Goal: Navigation & Orientation: Find specific page/section

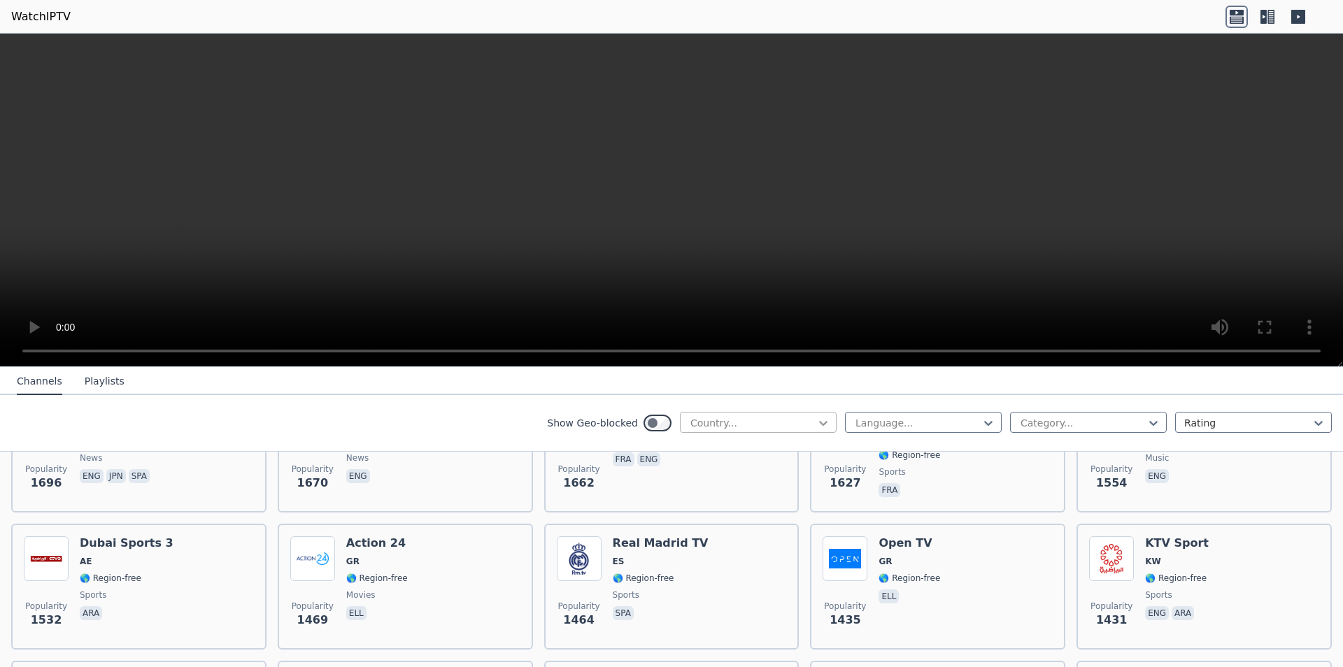
scroll to position [1146, 0]
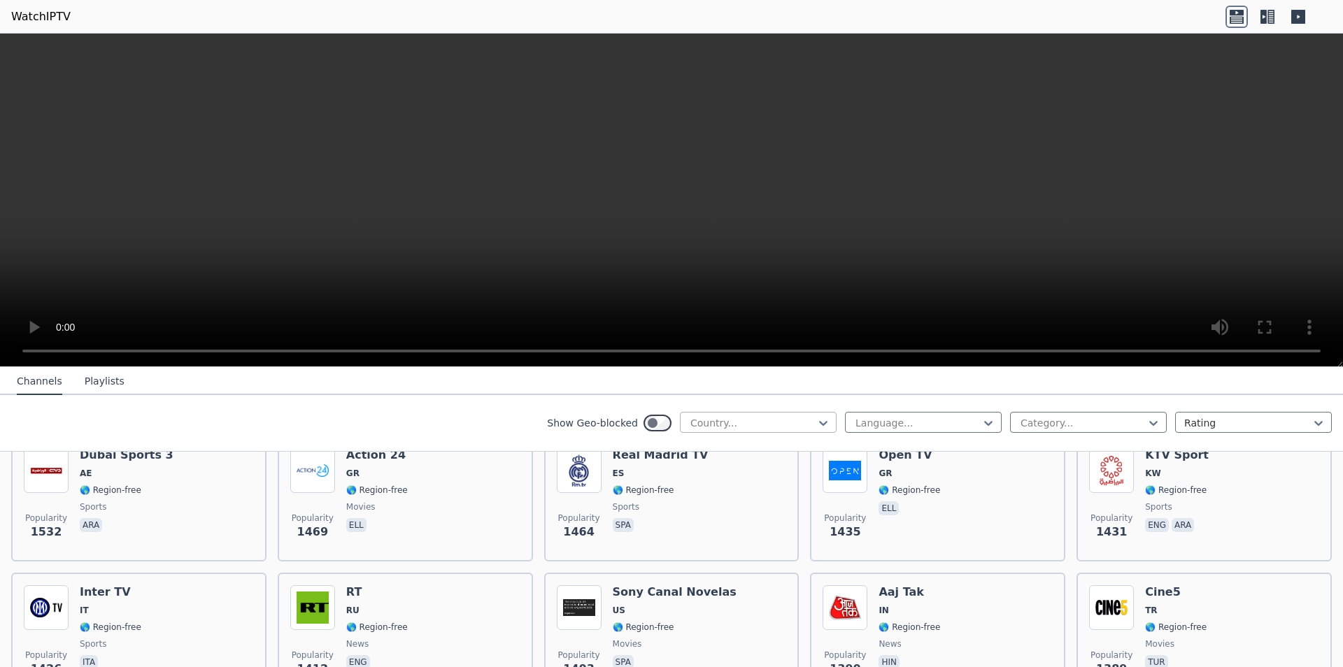
click at [729, 427] on div at bounding box center [752, 423] width 127 height 14
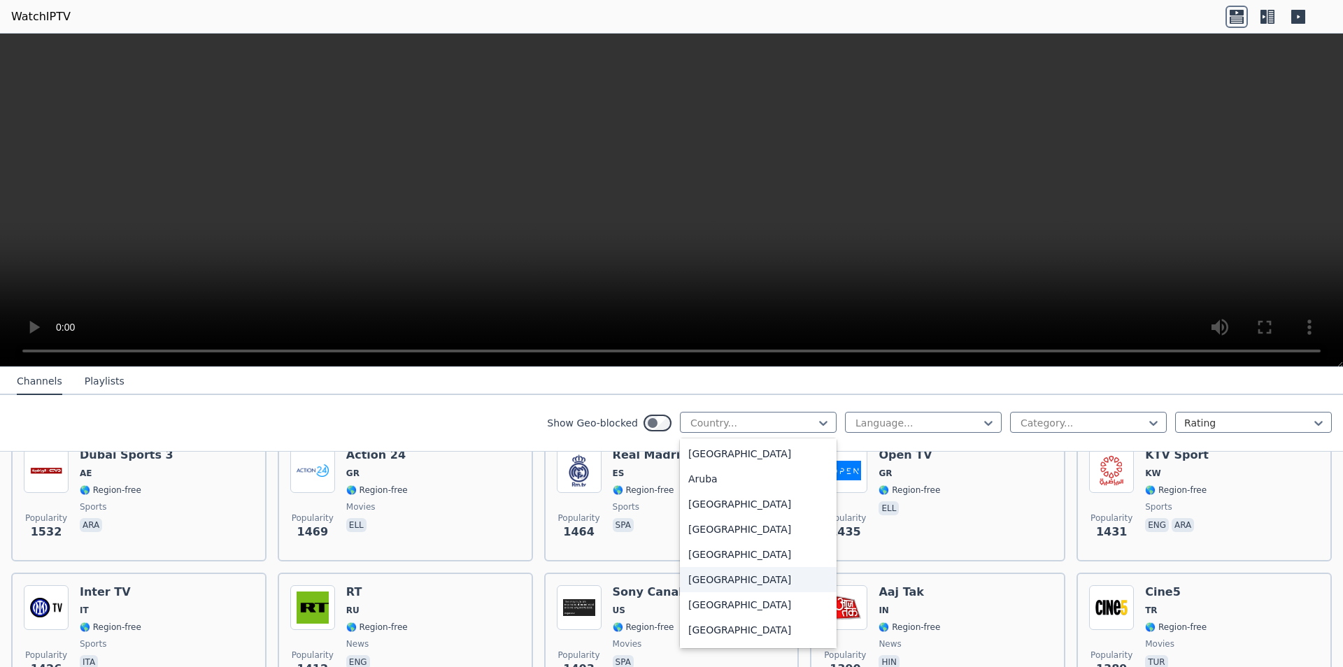
scroll to position [264, 0]
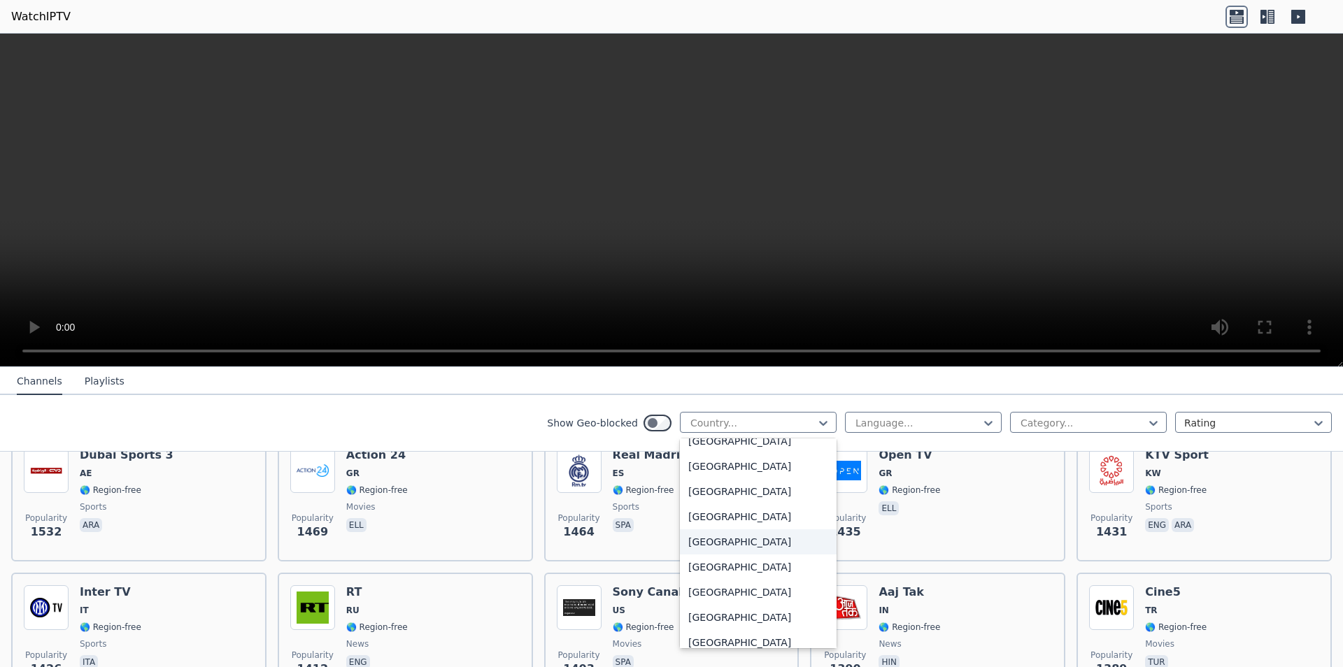
click at [699, 543] on div "[GEOGRAPHIC_DATA]" at bounding box center [758, 541] width 157 height 25
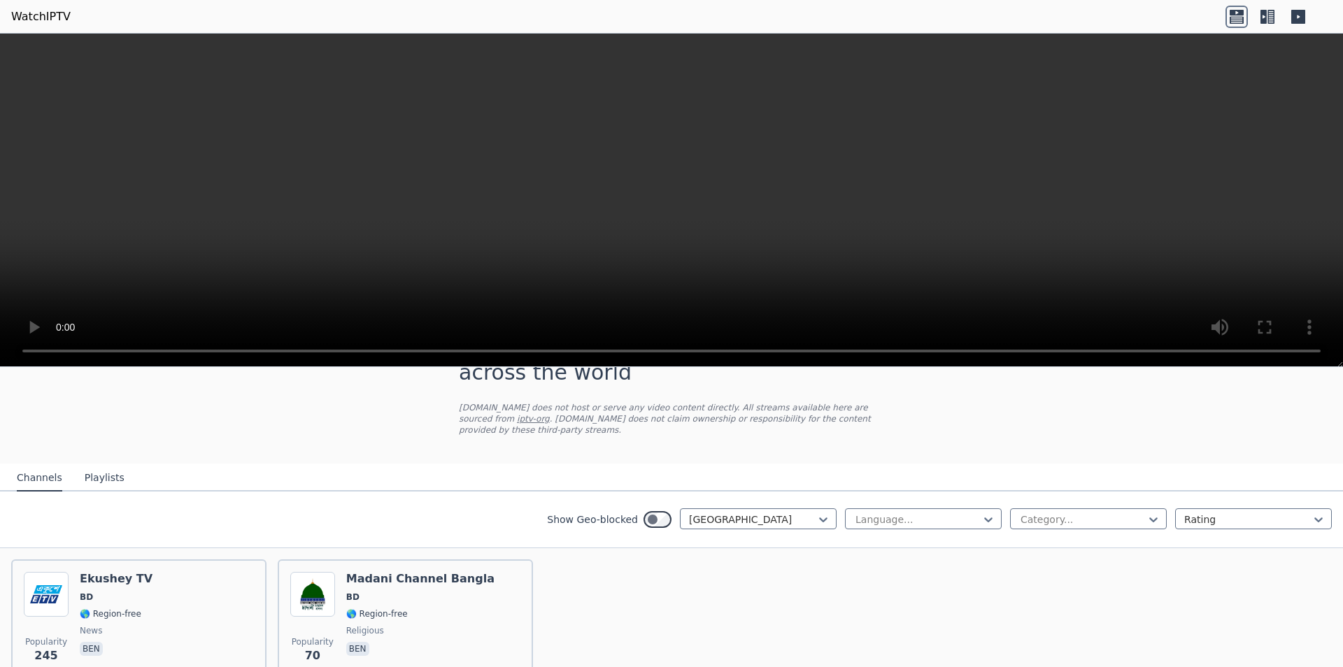
scroll to position [122, 0]
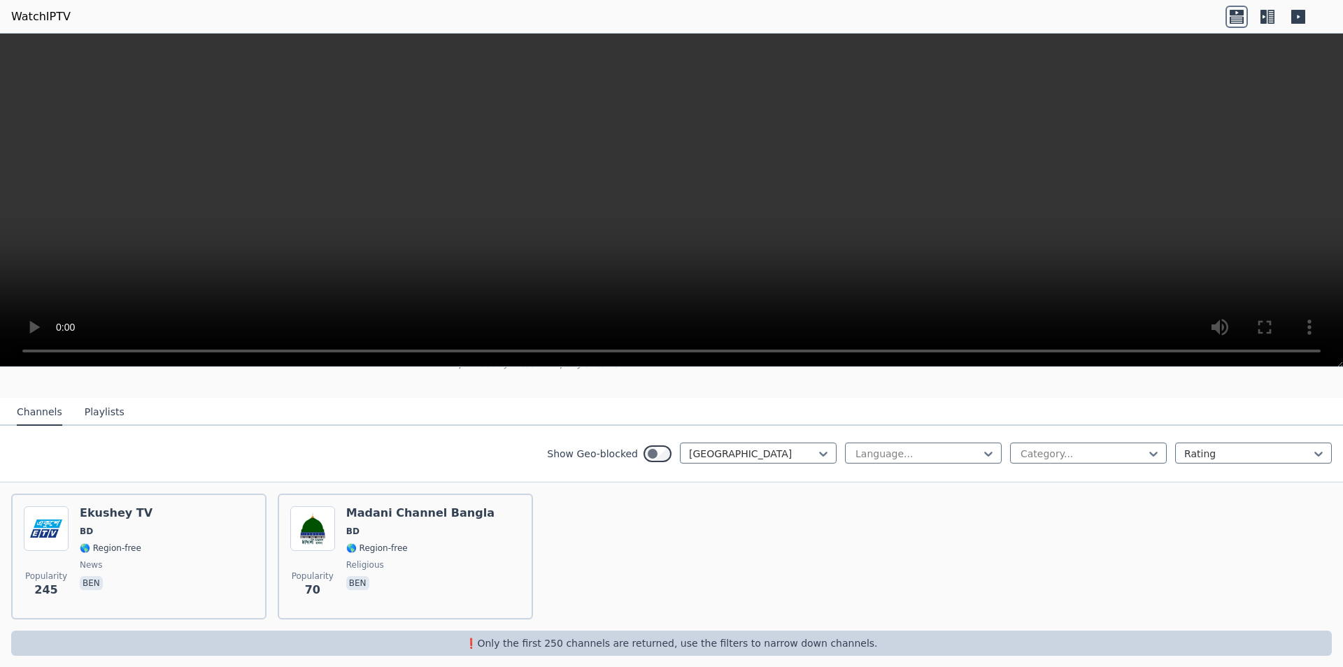
click at [99, 400] on button "Playlists" at bounding box center [105, 412] width 40 height 27
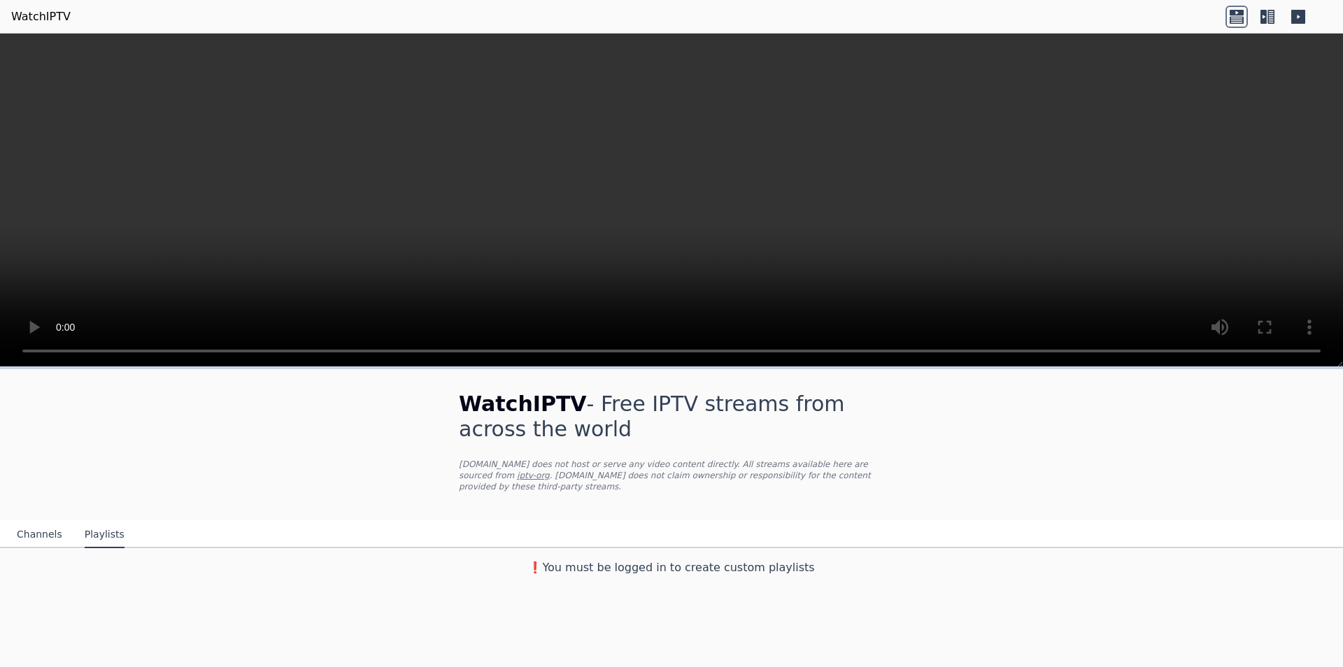
click at [50, 525] on button "Channels" at bounding box center [39, 535] width 45 height 27
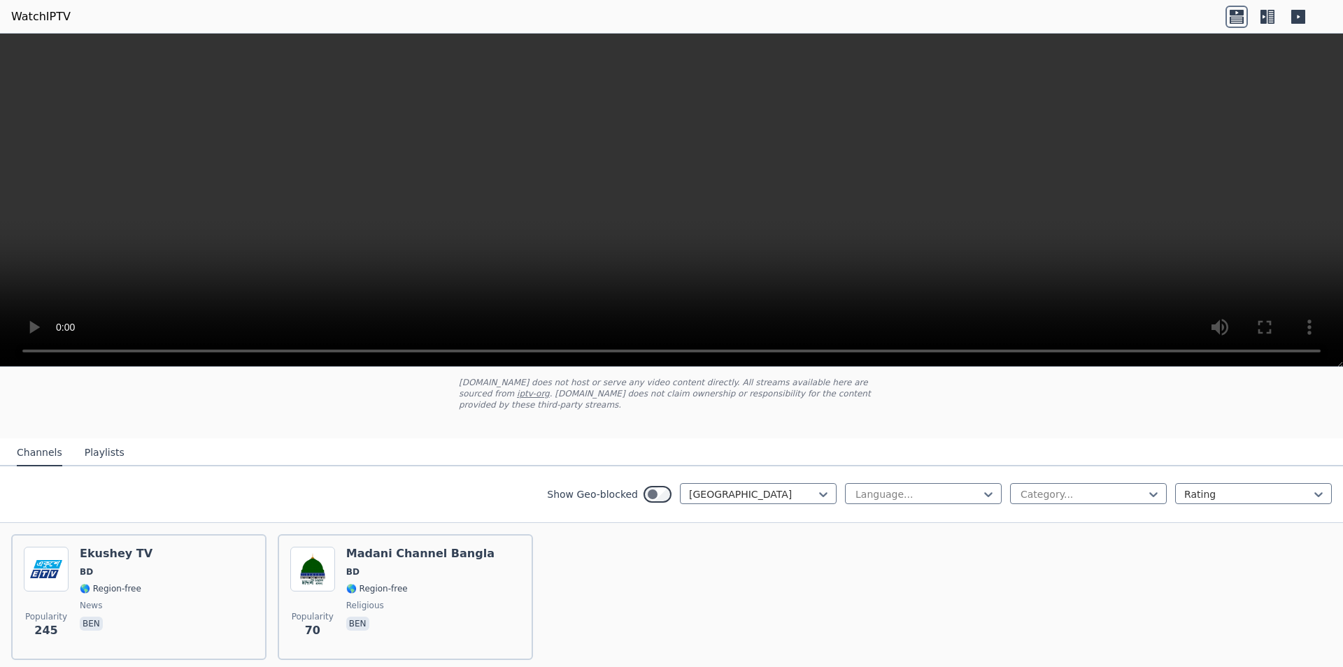
scroll to position [122, 0]
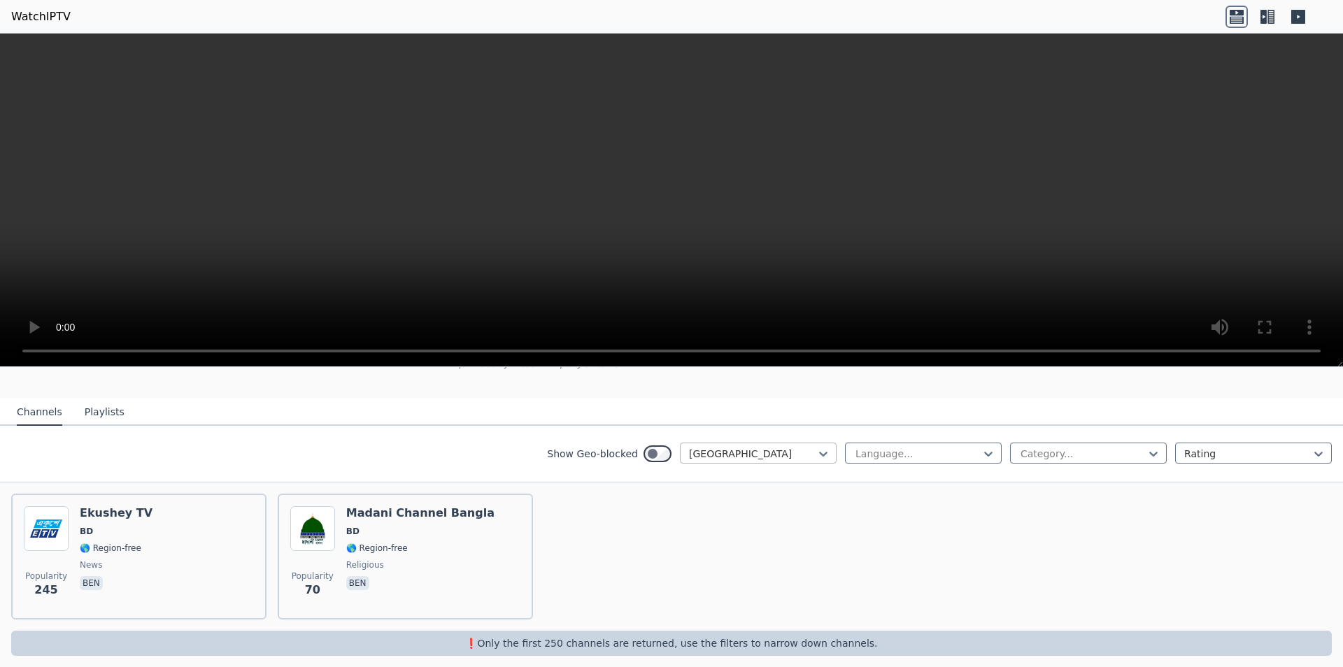
click at [733, 447] on div at bounding box center [752, 454] width 127 height 14
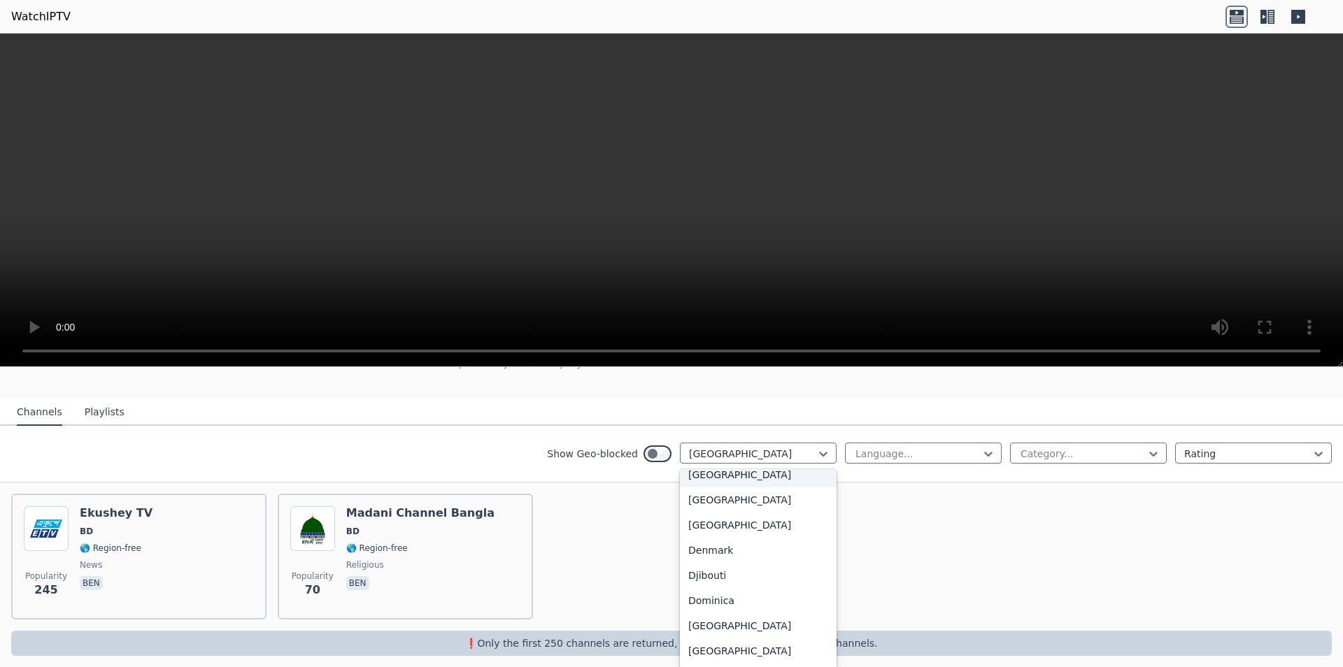
scroll to position [1237, 0]
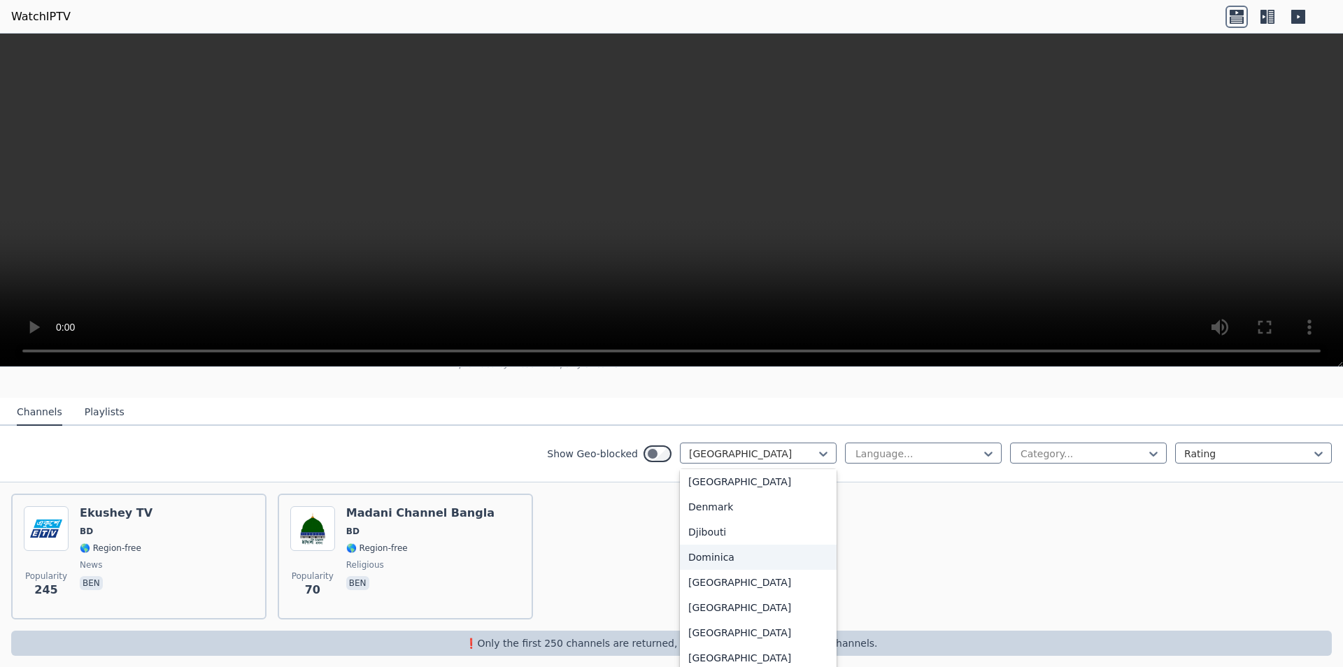
click at [730, 560] on div "Dominica" at bounding box center [758, 557] width 157 height 25
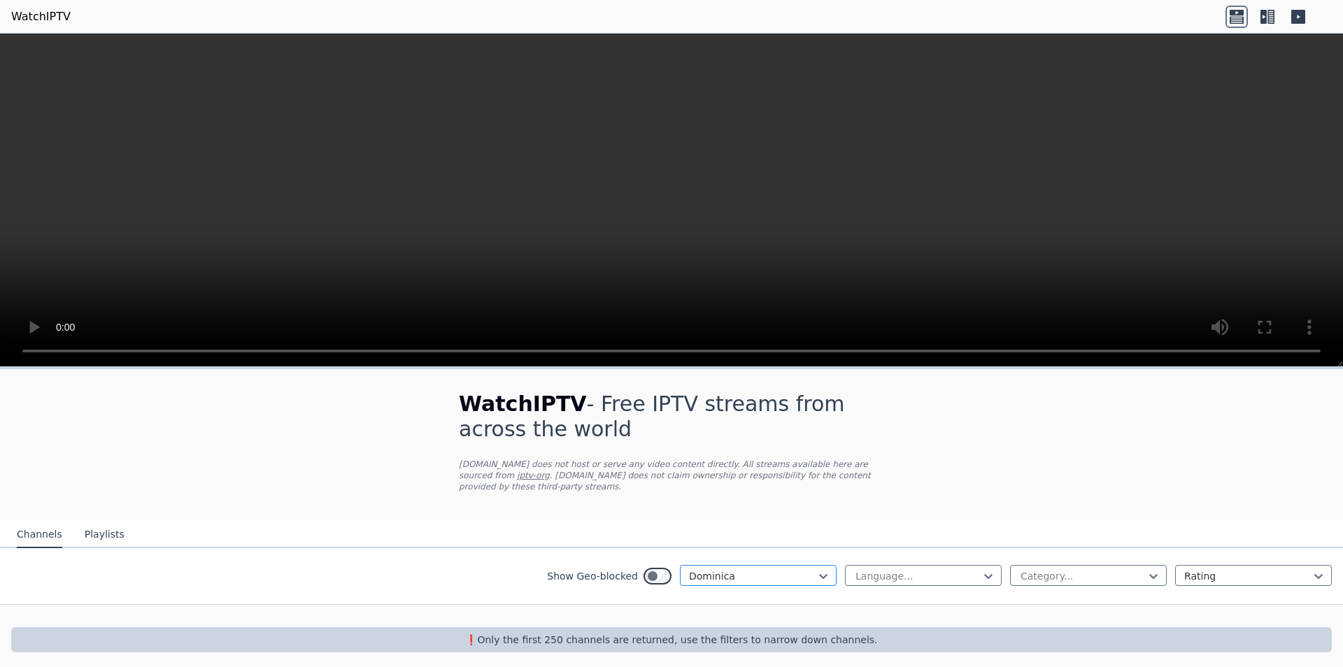
click at [731, 569] on div at bounding box center [752, 576] width 127 height 14
click at [720, 603] on div "Curacao" at bounding box center [758, 615] width 157 height 25
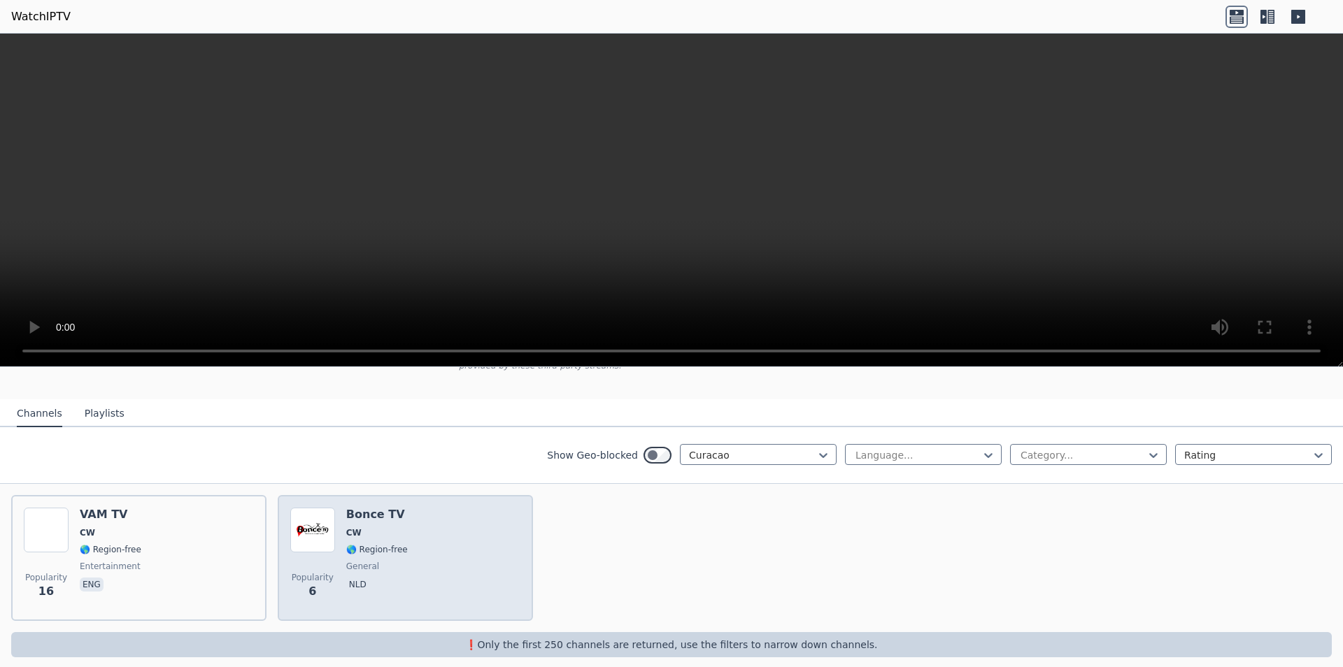
scroll to position [122, 0]
click at [372, 512] on div "Bonce TV CW 🌎 Region-free general nld" at bounding box center [377, 556] width 62 height 101
